Goal: Navigation & Orientation: Find specific page/section

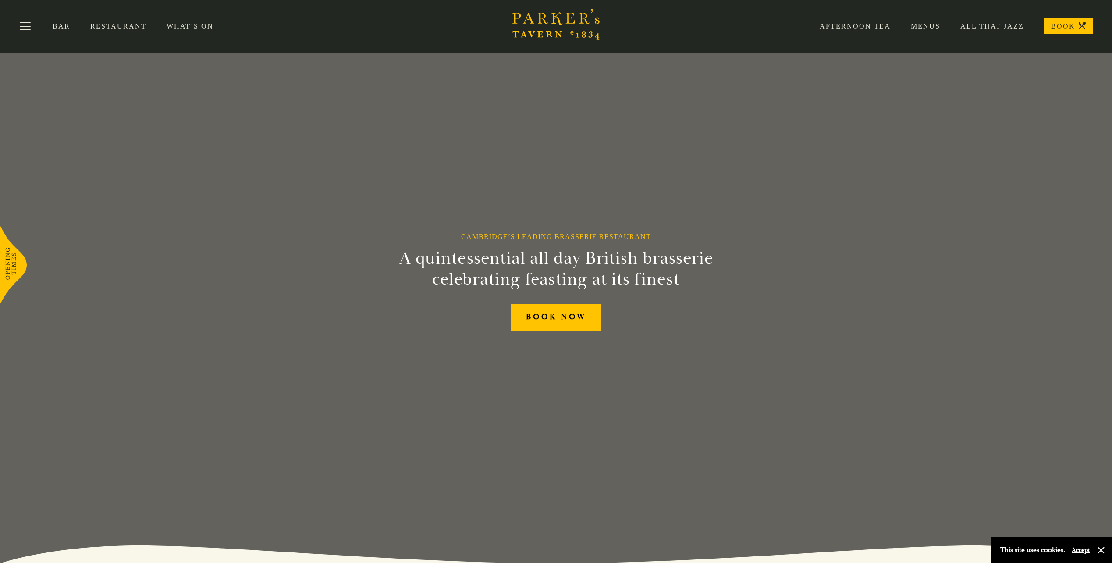
drag, startPoint x: 102, startPoint y: 340, endPoint x: 199, endPoint y: 81, distance: 276.3
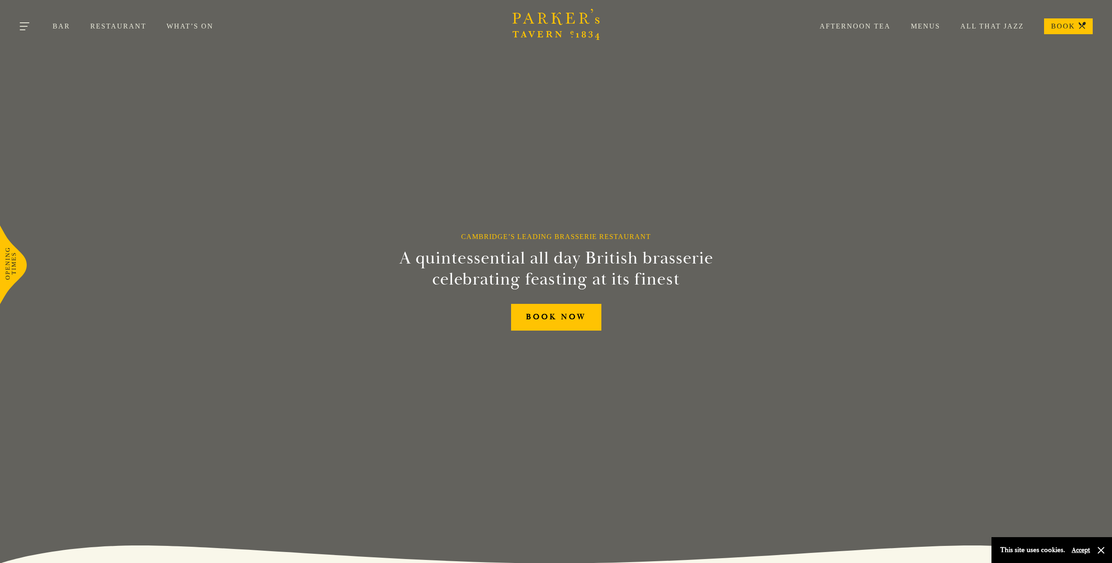
click at [28, 25] on button "Toggle navigation" at bounding box center [25, 27] width 37 height 37
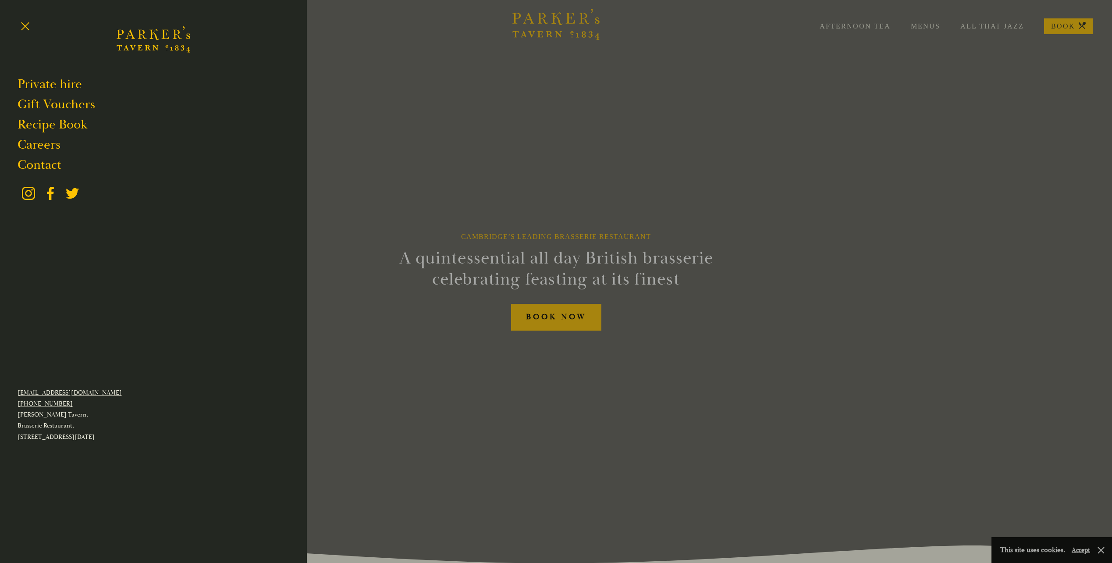
click at [929, 30] on div at bounding box center [556, 281] width 1112 height 563
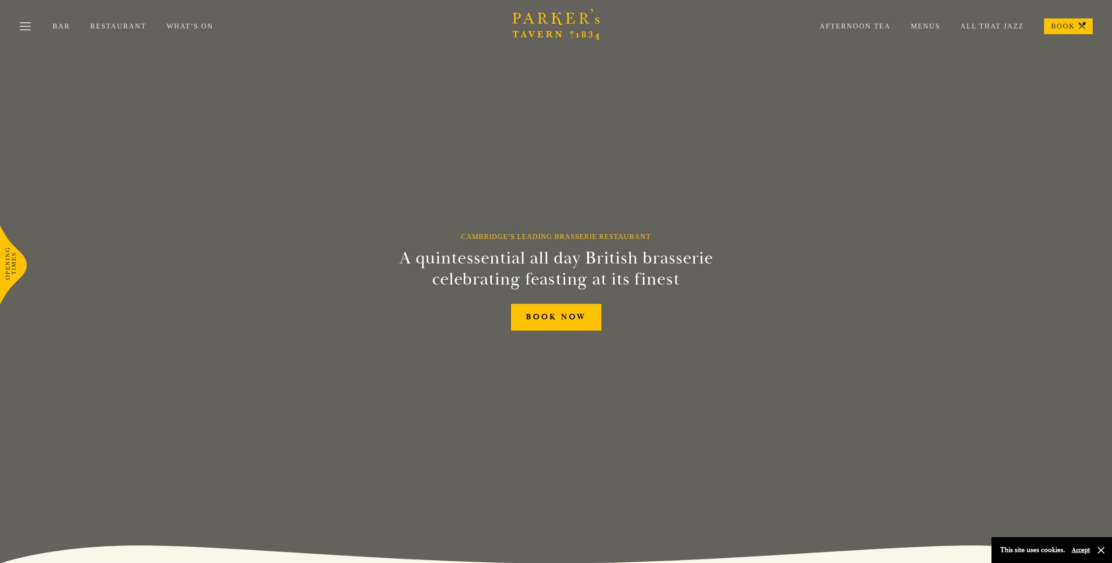
click at [932, 22] on link "Menus" at bounding box center [916, 26] width 50 height 9
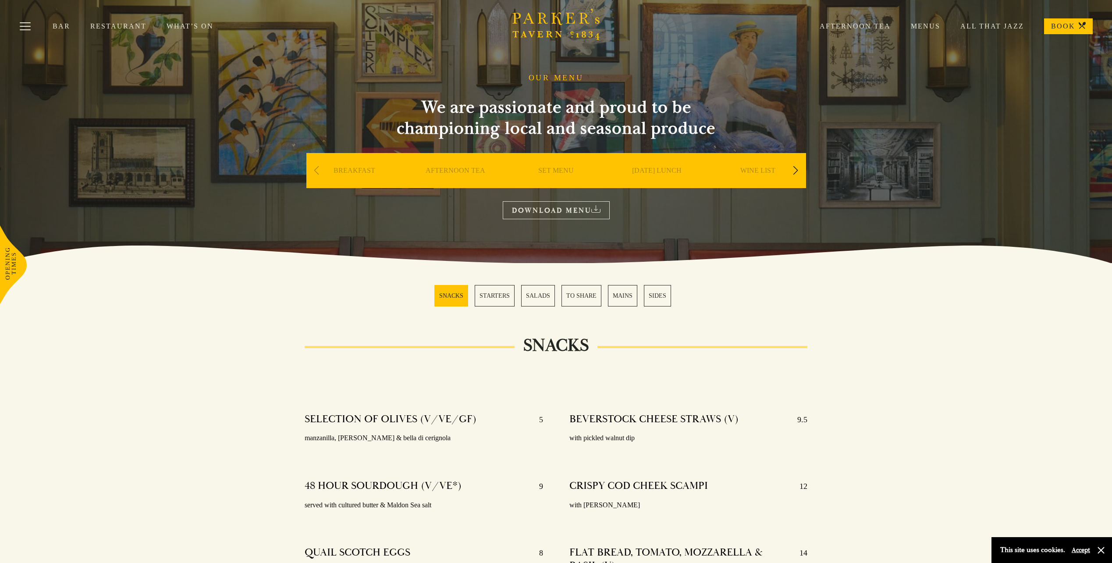
drag, startPoint x: 897, startPoint y: 441, endPoint x: 906, endPoint y: -2, distance: 443.3
